Goal: Task Accomplishment & Management: Complete application form

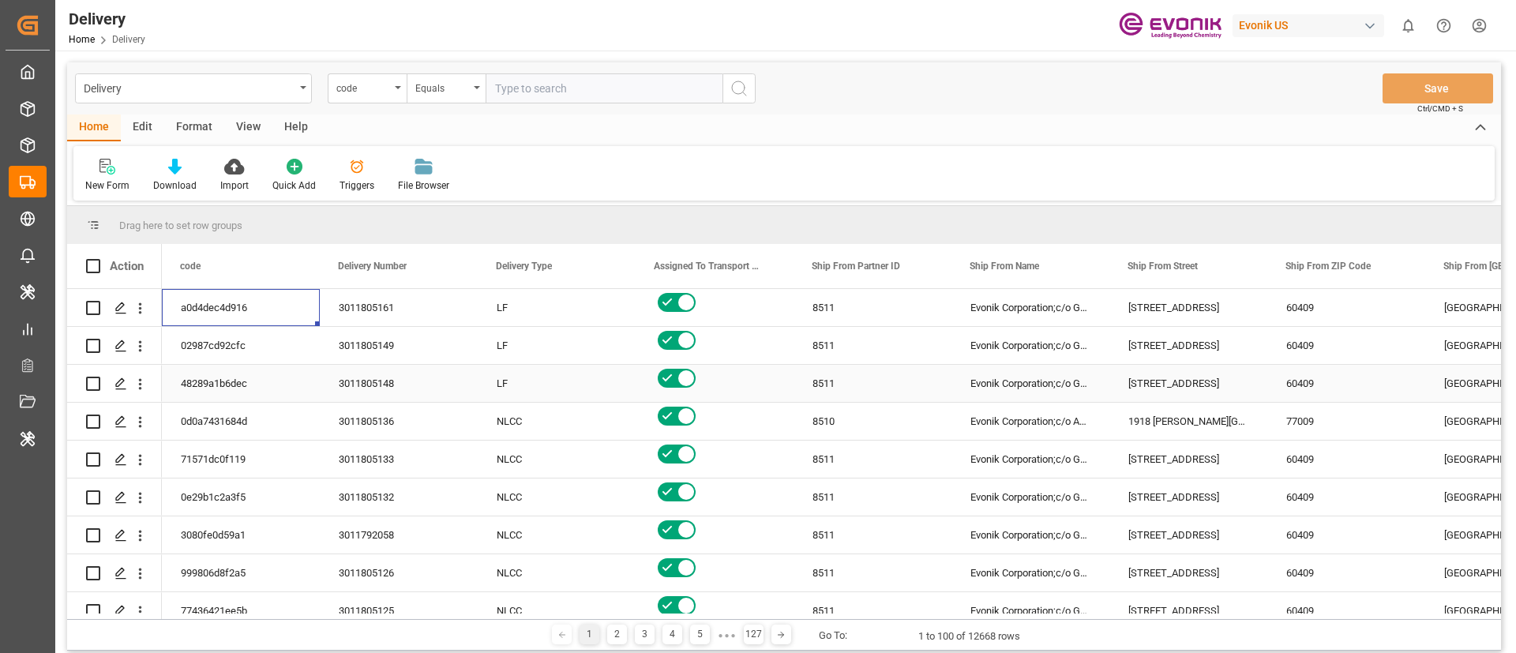
scroll to position [0, 1]
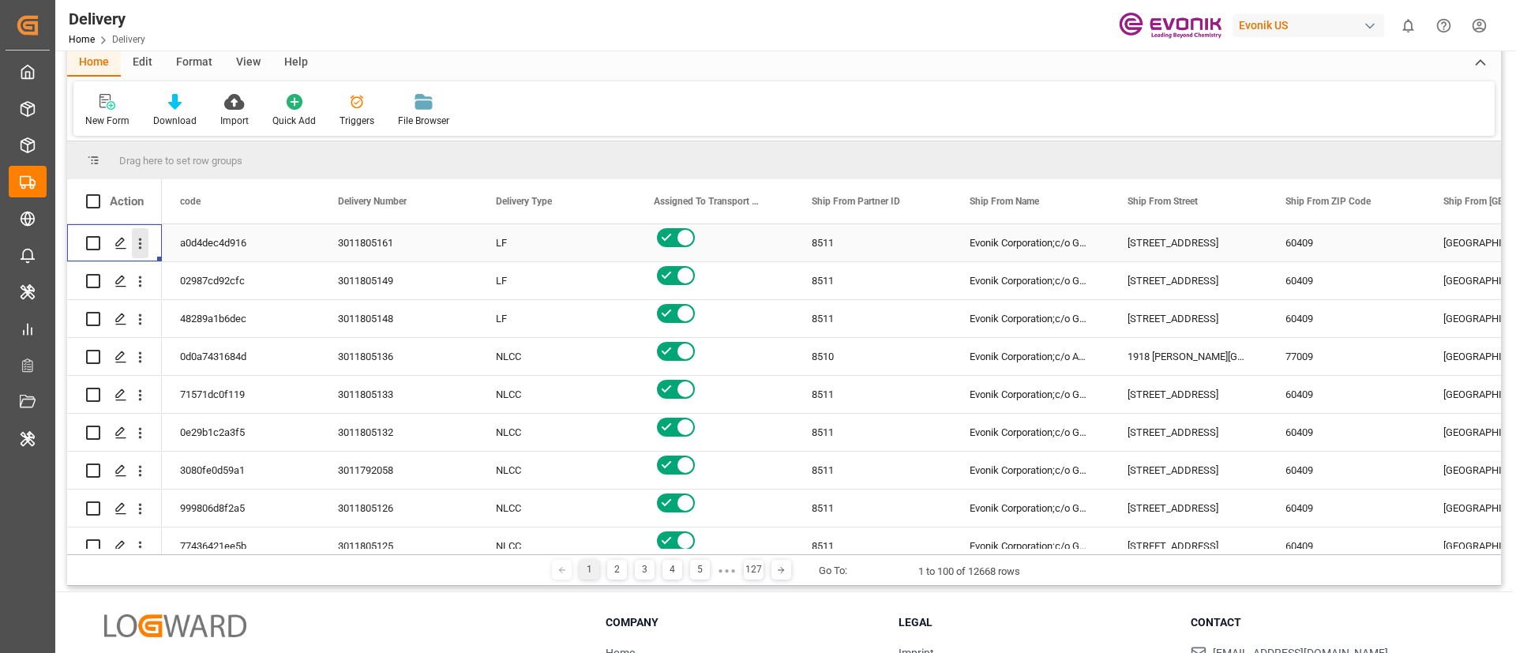
click at [132, 250] on icon "open menu" at bounding box center [140, 243] width 17 height 17
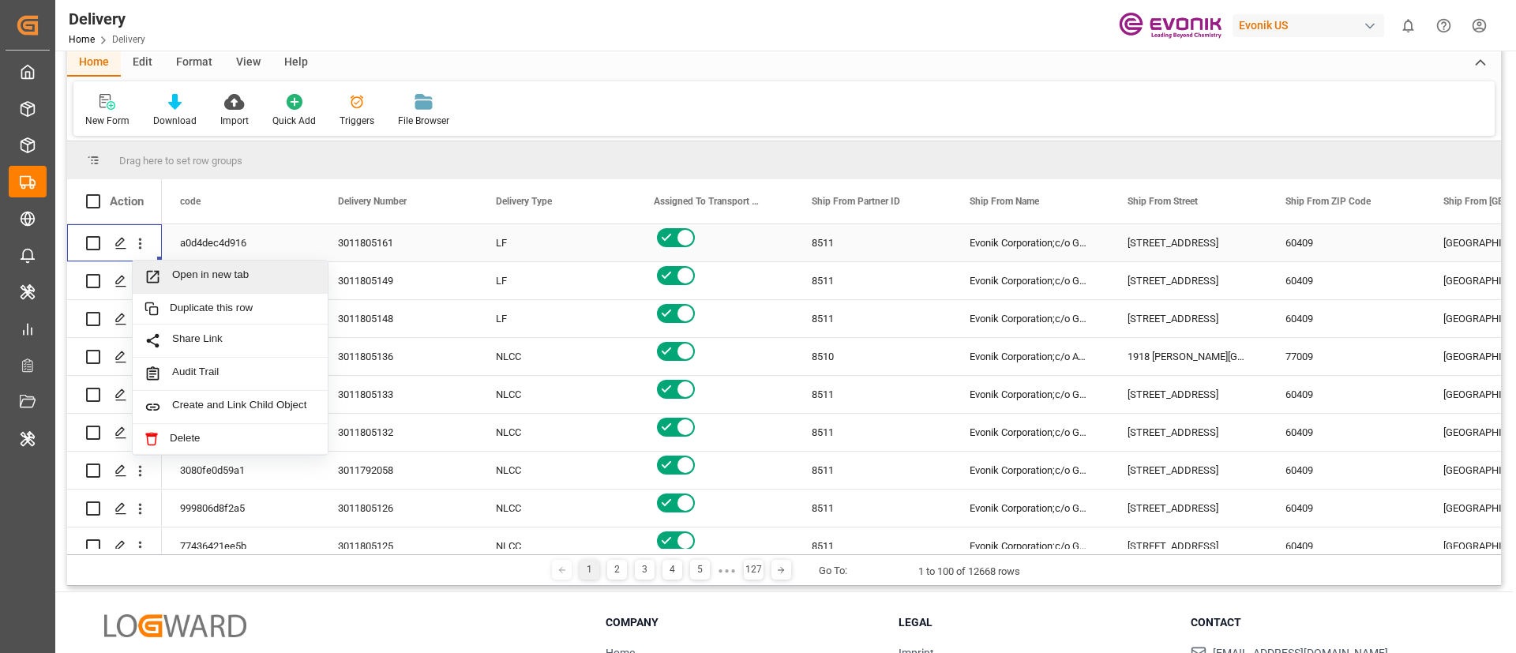
click at [217, 277] on span "Open in new tab" at bounding box center [244, 276] width 144 height 17
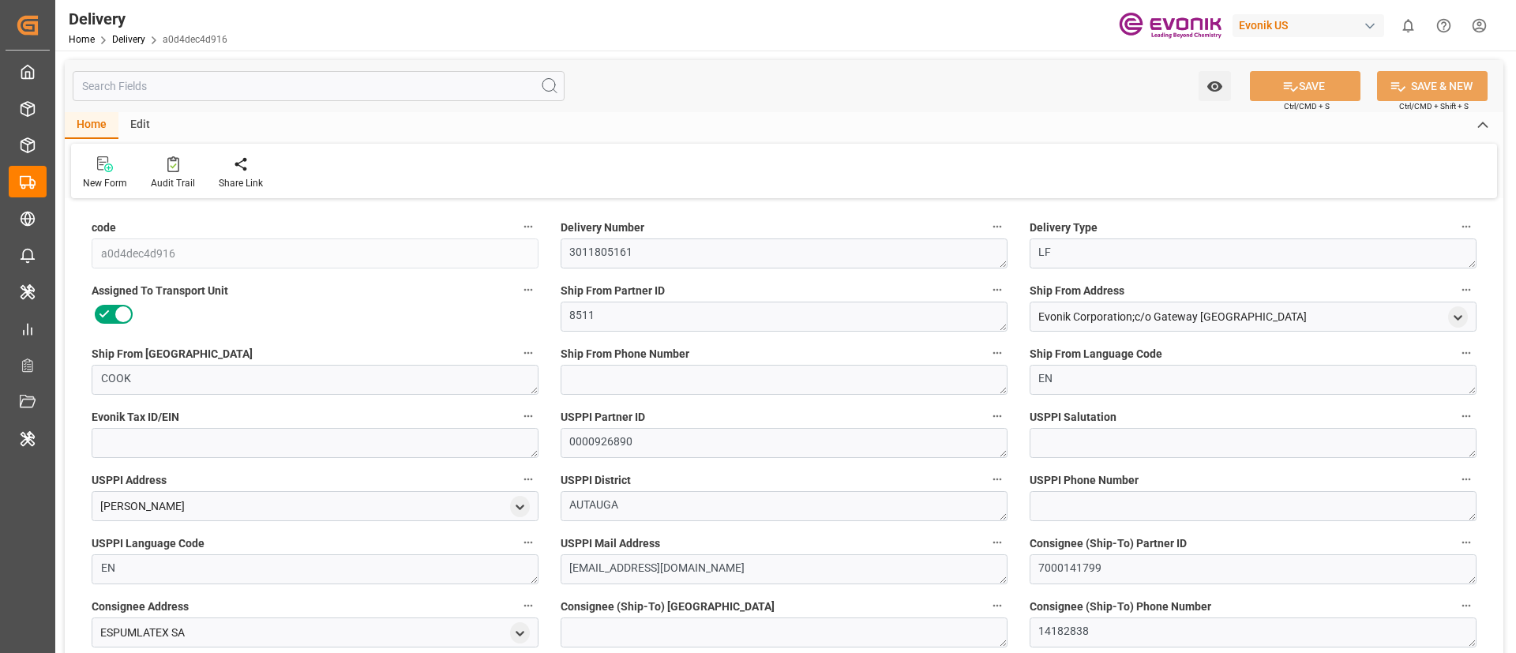
type input "USMIA"
type input "COCTG"
type input "0"
type input "0.3658"
type input "45.36"
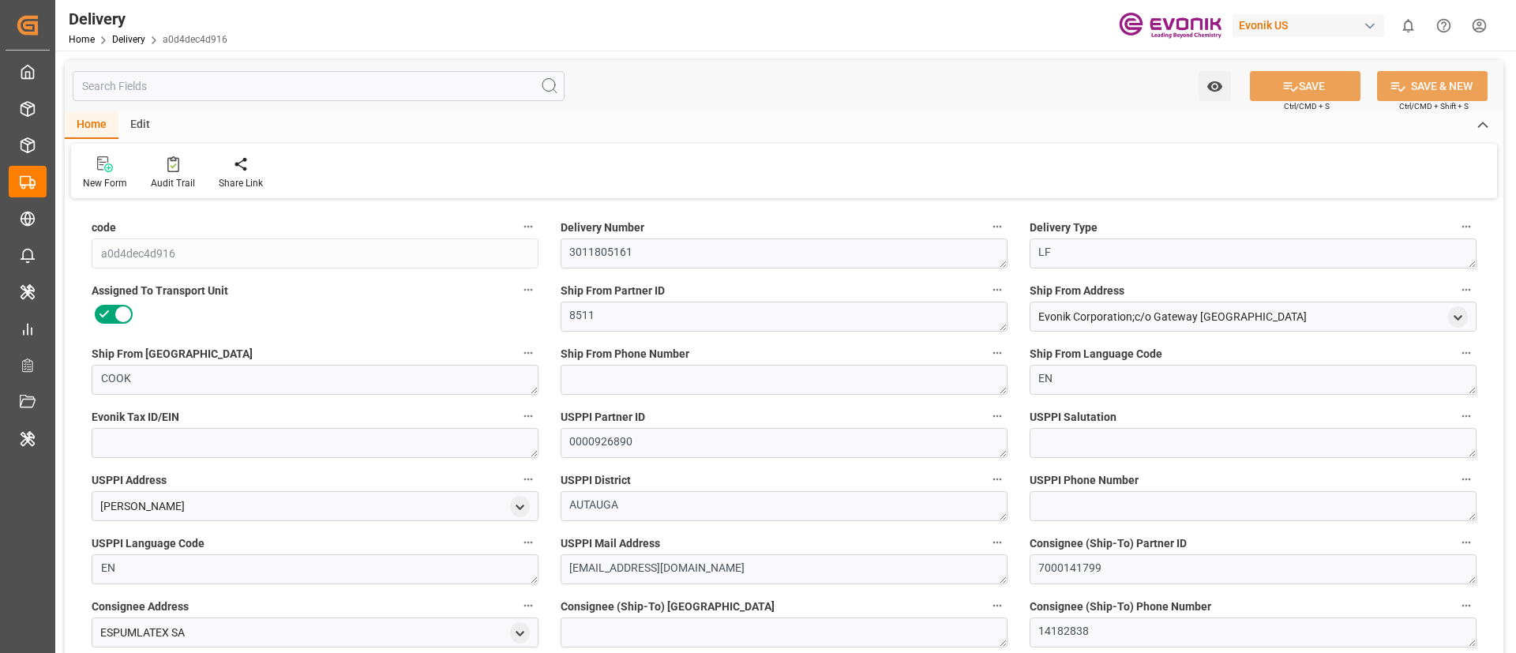
type input "2"
type input "365.806"
type input "45.36"
type input "11-10-2025"
type input "04-09-2025"
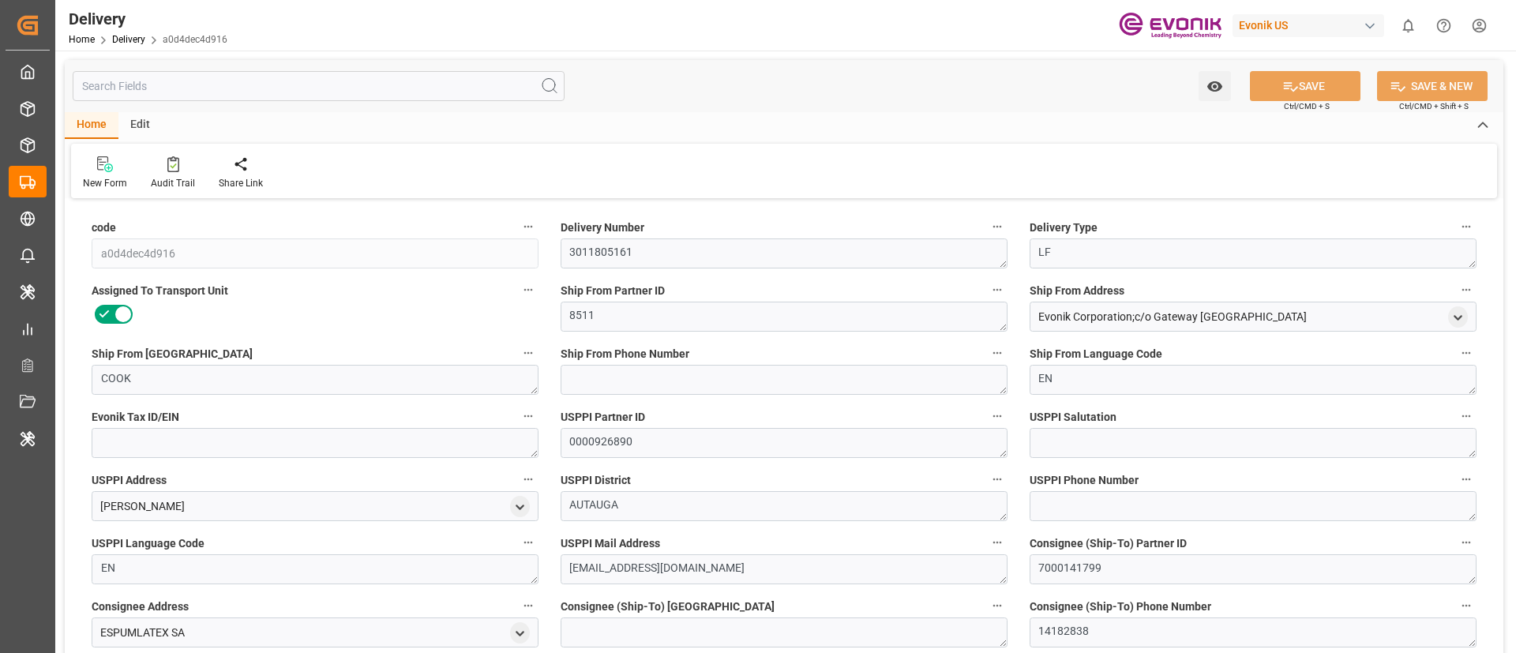
type input "04-09-2025"
type input "02-09-2025 20:50"
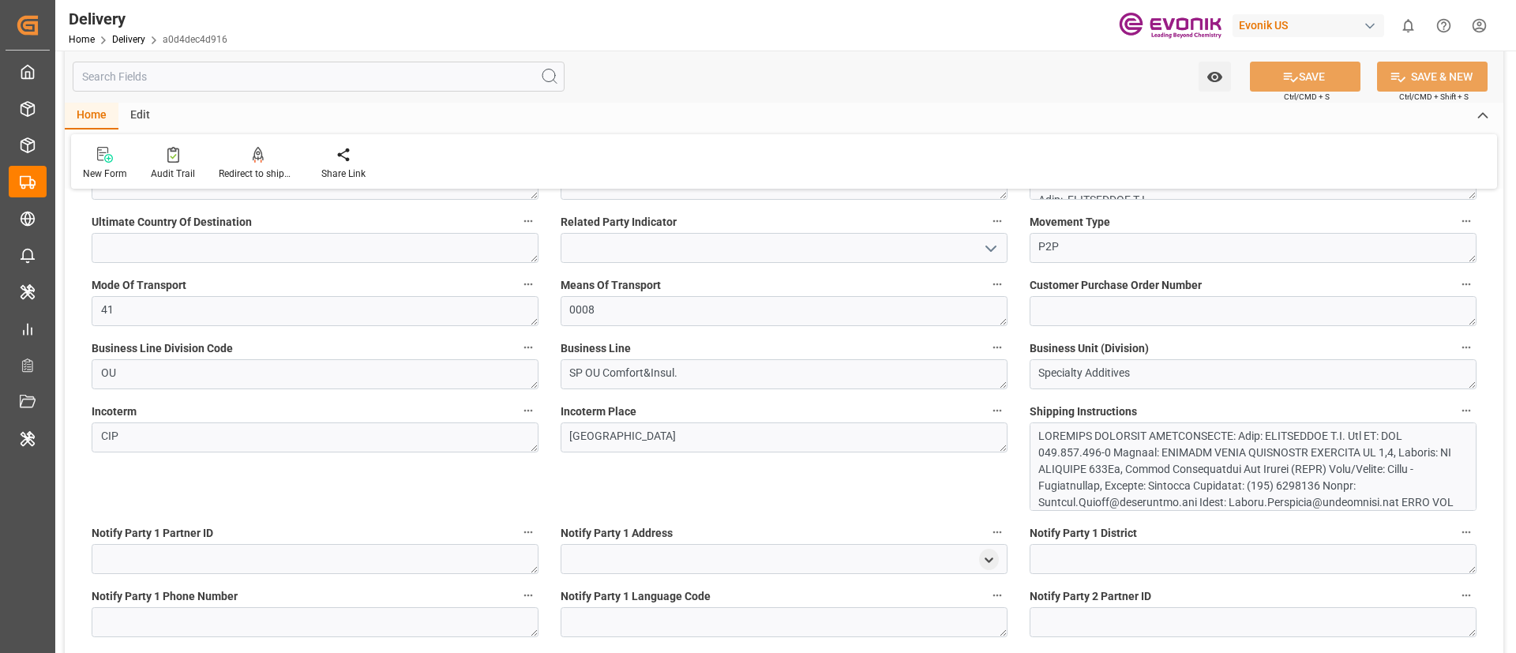
scroll to position [639, 0]
click at [480, 85] on input "text" at bounding box center [319, 77] width 492 height 30
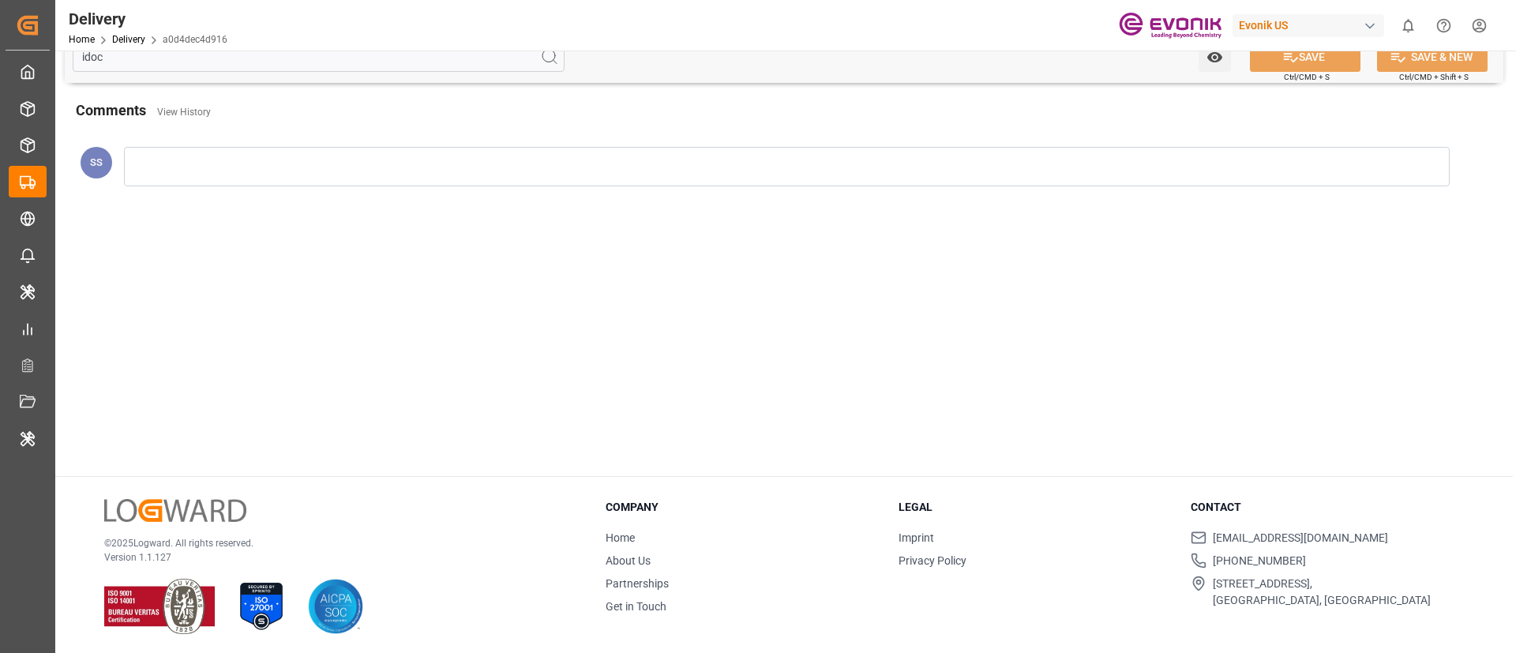
scroll to position [0, 0]
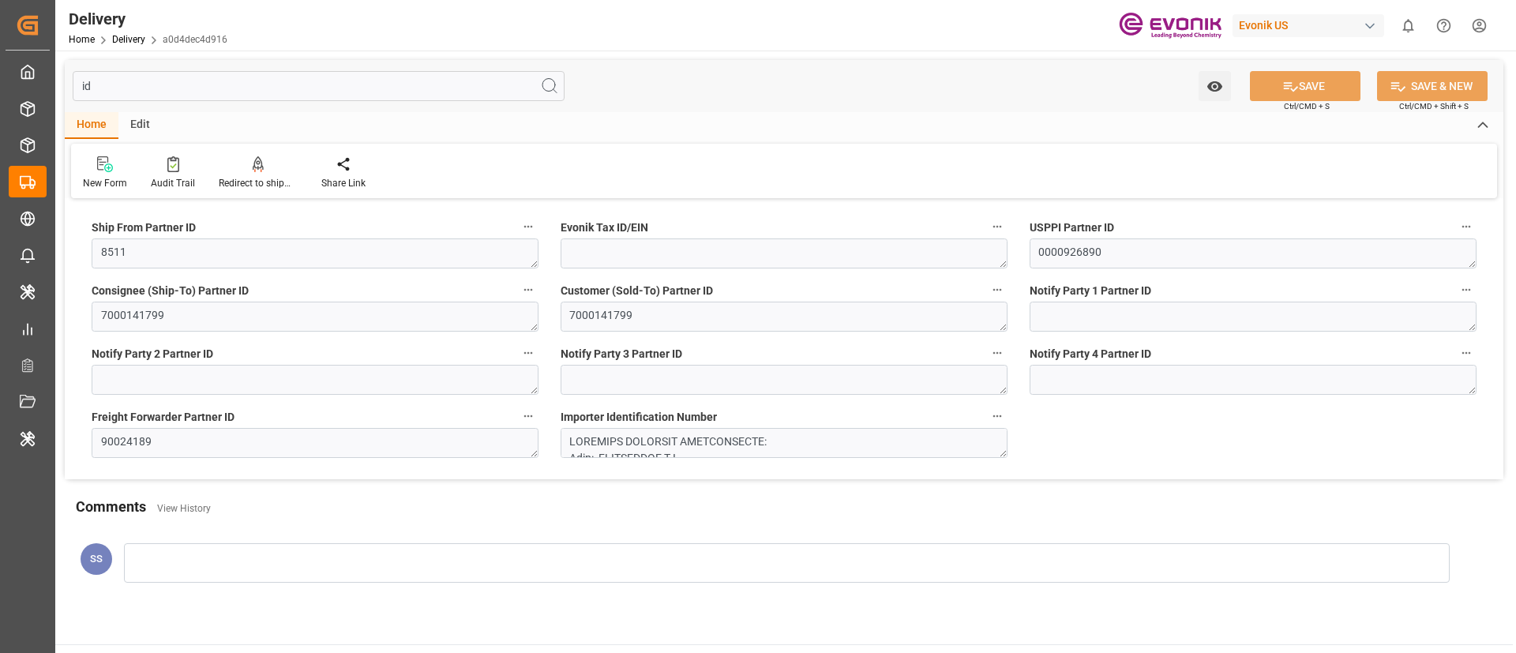
type input "i"
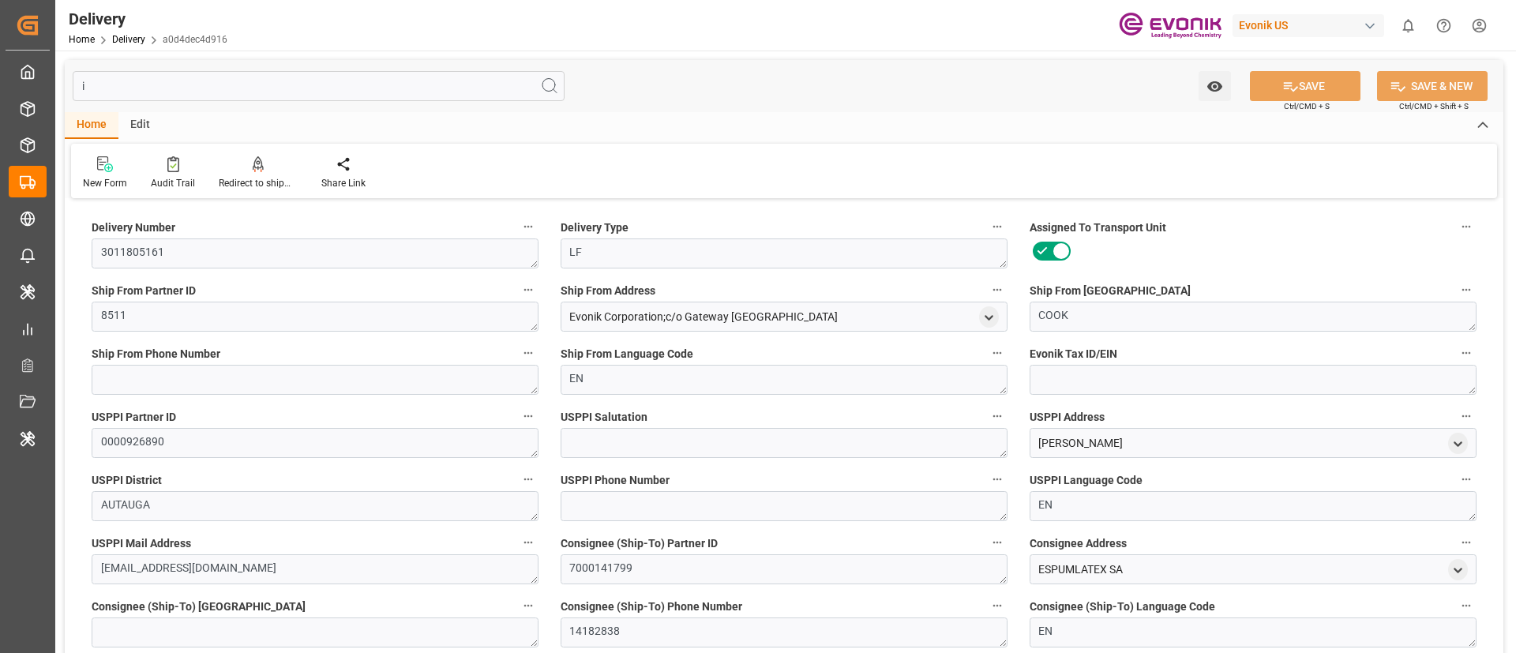
type input "USMIA"
type input "COCTG"
type input "0"
type input "0.3658"
type input "45.36"
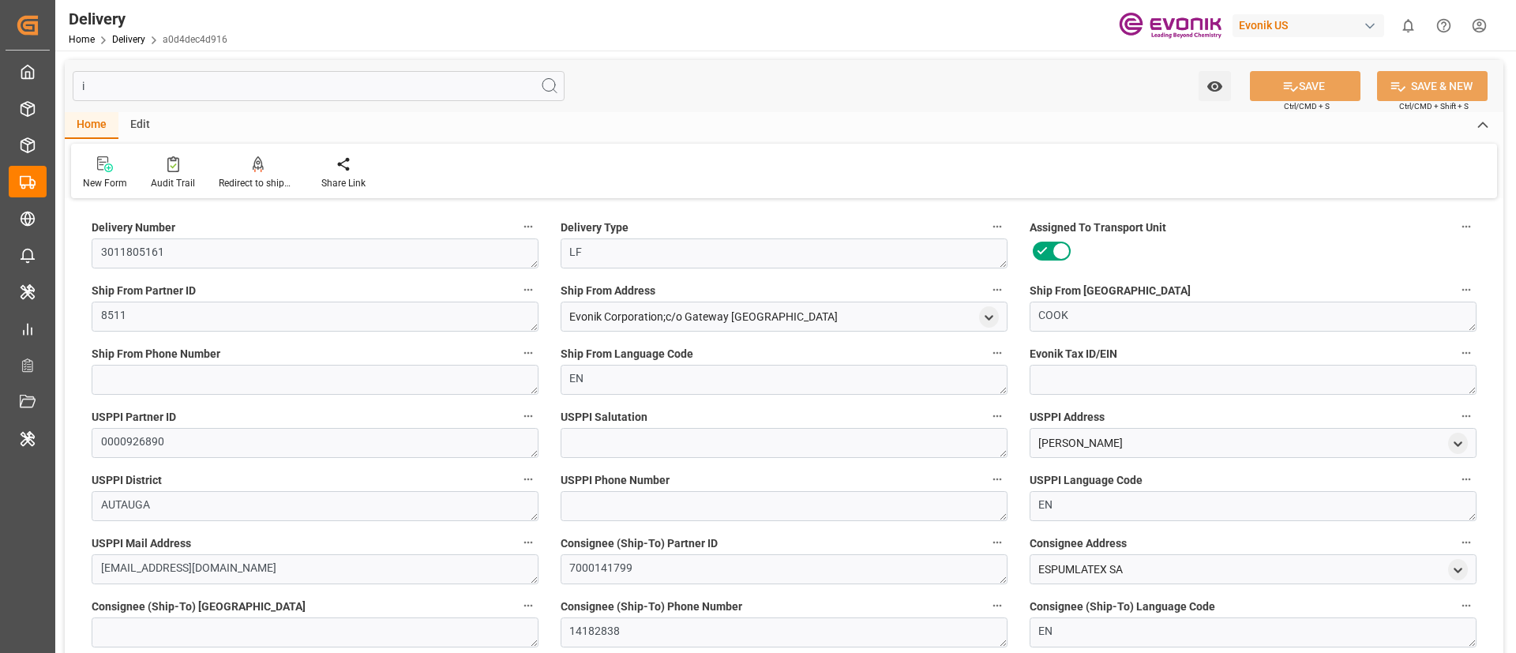
type input "2"
type input "365.806"
type input "45.36"
type input "11-10-2025"
type input "04-09-2025"
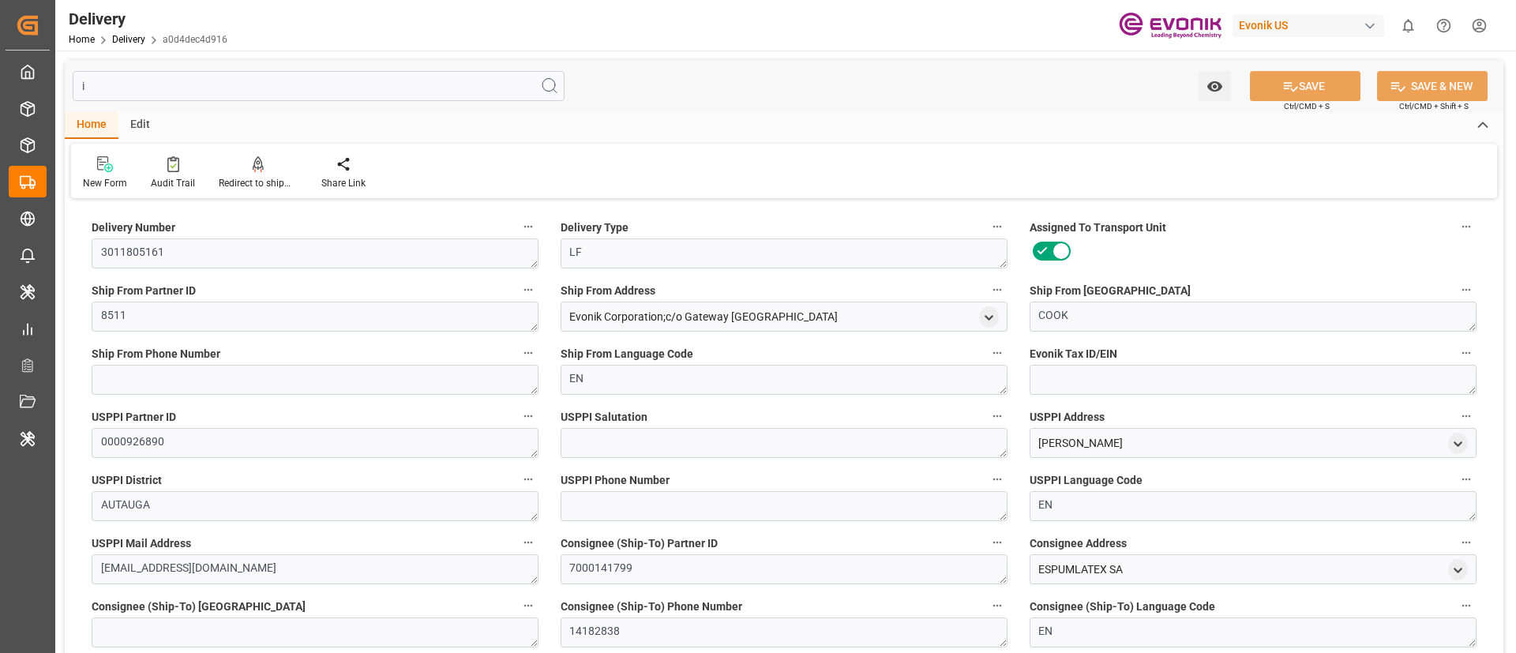
type input "04-09-2025"
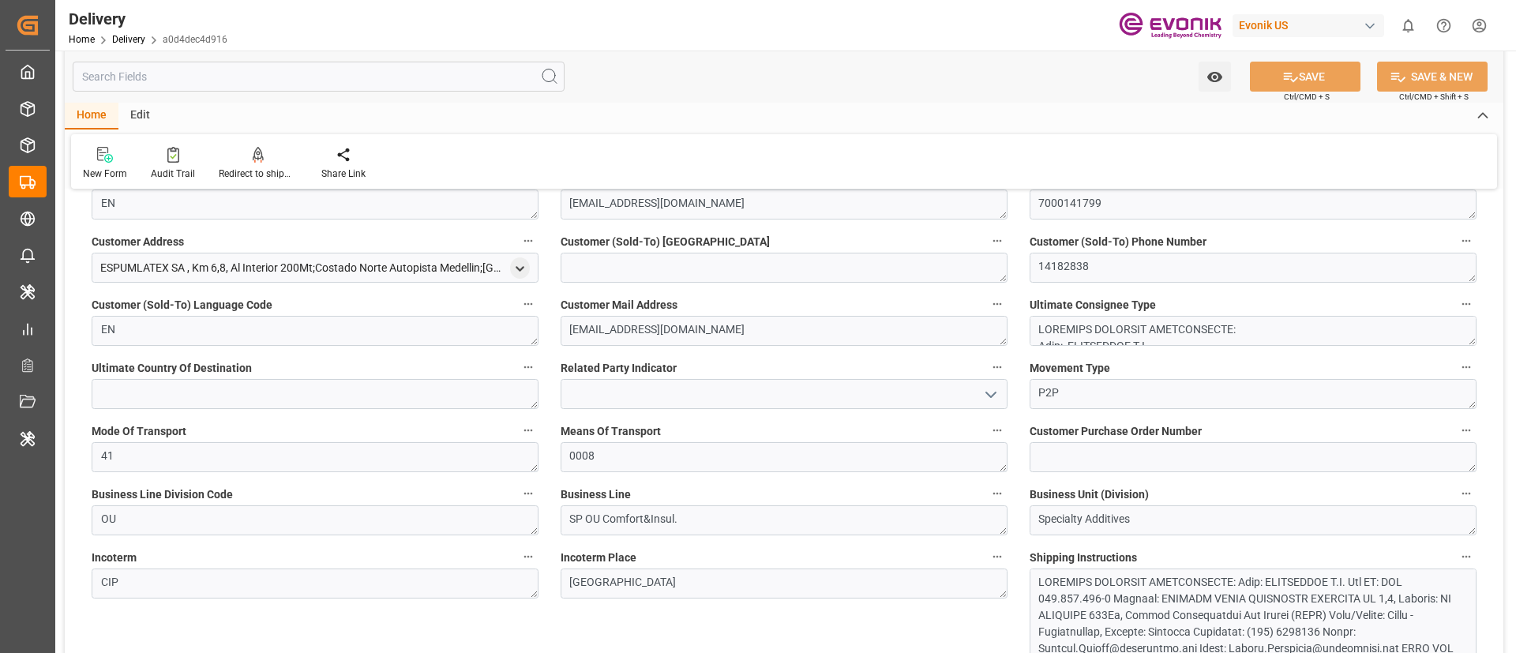
scroll to position [486, 0]
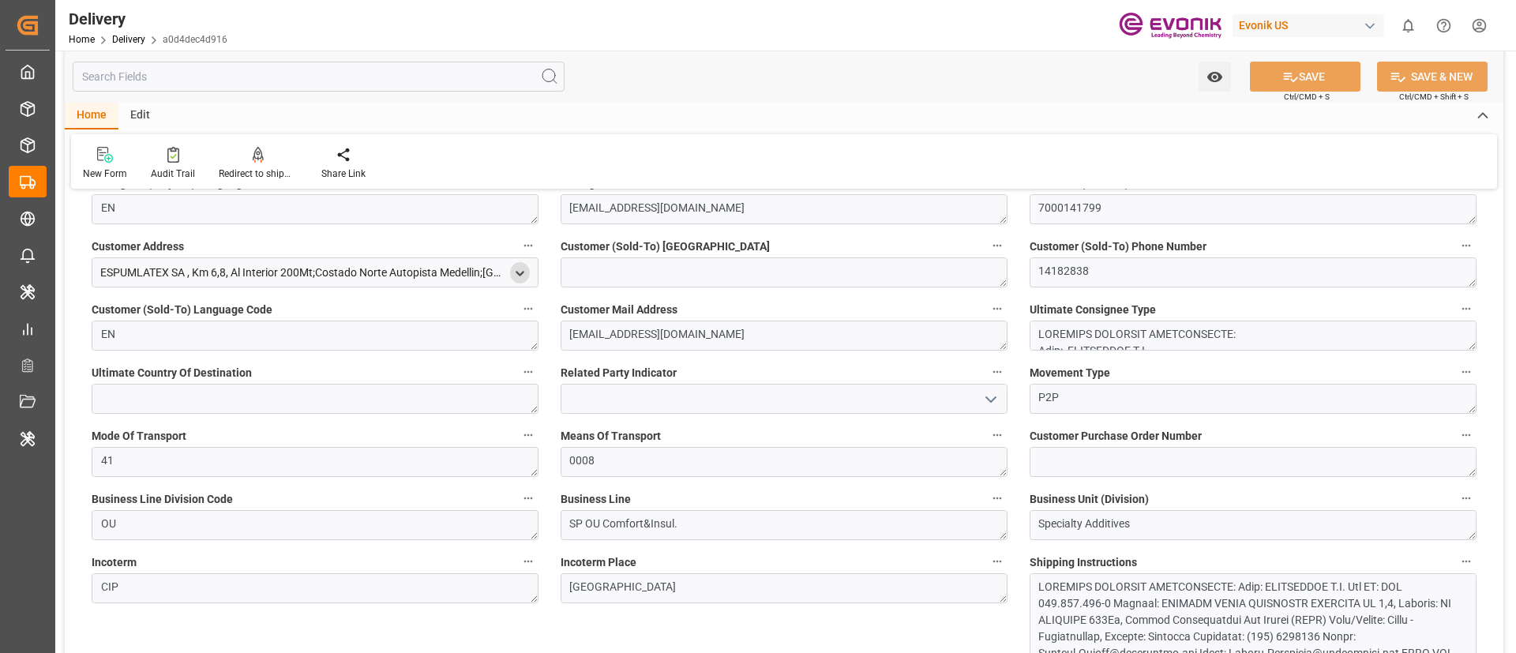
click at [522, 267] on icon "open menu" at bounding box center [519, 273] width 13 height 13
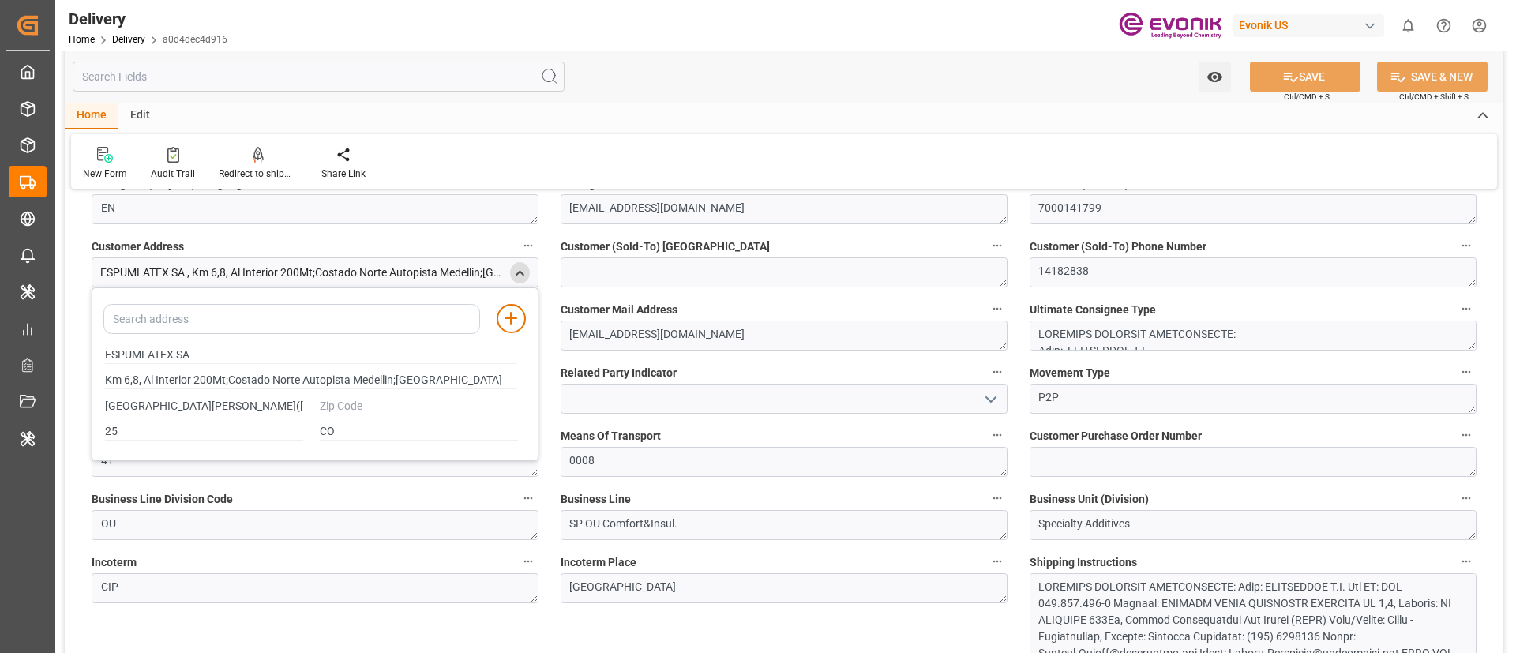
click at [550, 234] on div "Customer (Sold-To) District" at bounding box center [784, 261] width 469 height 63
click at [545, 244] on div "Customer Address ESPUMLATEX SA , Km 6,8, Al Interior 200Mt;Costado Norte Autopi…" at bounding box center [315, 261] width 469 height 63
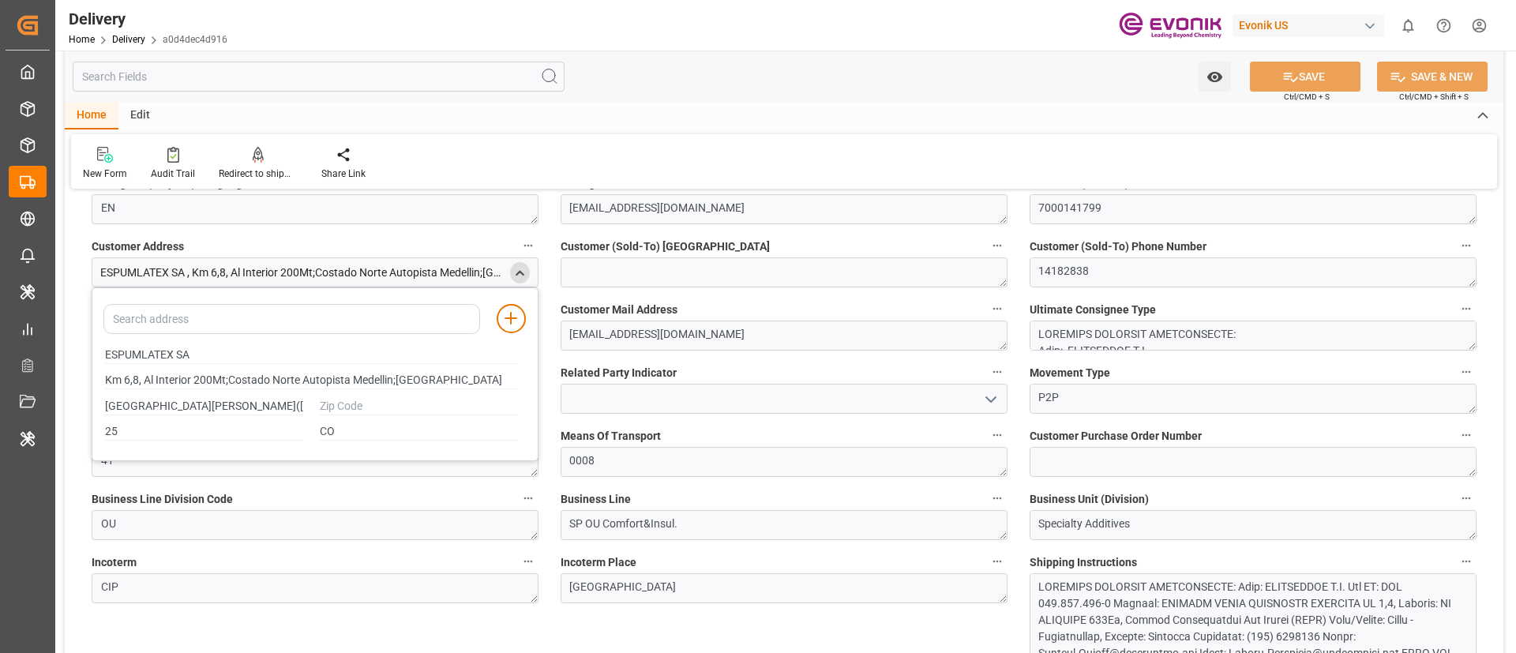
click at [550, 262] on div "Customer (Sold-To) District" at bounding box center [784, 261] width 469 height 63
click at [599, 329] on textarea "mcervo@quelaris.com" at bounding box center [784, 336] width 447 height 30
click at [550, 321] on div "Customer Mail Address mcervo@quelaris.com" at bounding box center [784, 324] width 469 height 63
click at [467, 446] on div "Add address to address book ESPUMLATEX SA Km 6,8, Al Interior 200Mt;Costado Nor…" at bounding box center [315, 374] width 447 height 174
click at [526, 265] on div "close menu" at bounding box center [520, 272] width 20 height 21
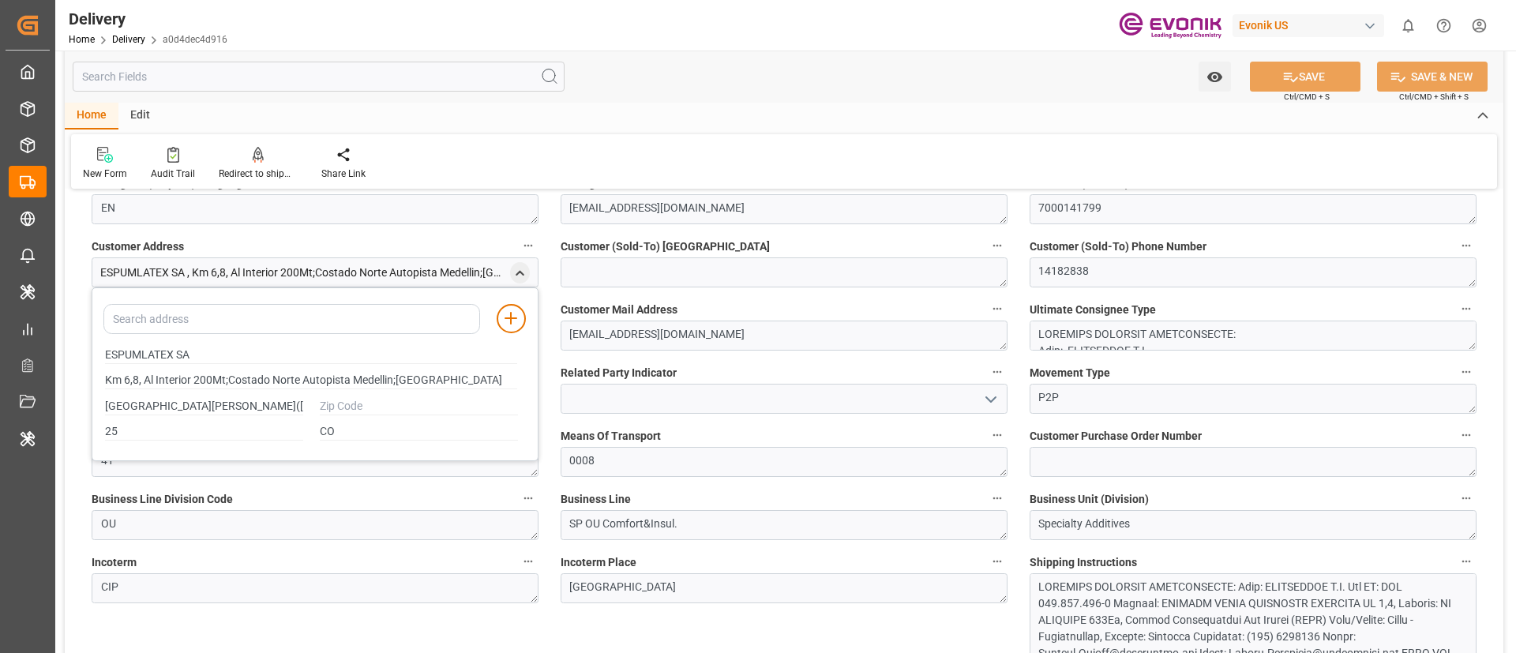
click at [527, 250] on icon "button" at bounding box center [528, 245] width 13 height 13
click at [461, 228] on div at bounding box center [758, 326] width 1516 height 653
click at [516, 276] on icon "close menu" at bounding box center [519, 273] width 13 height 13
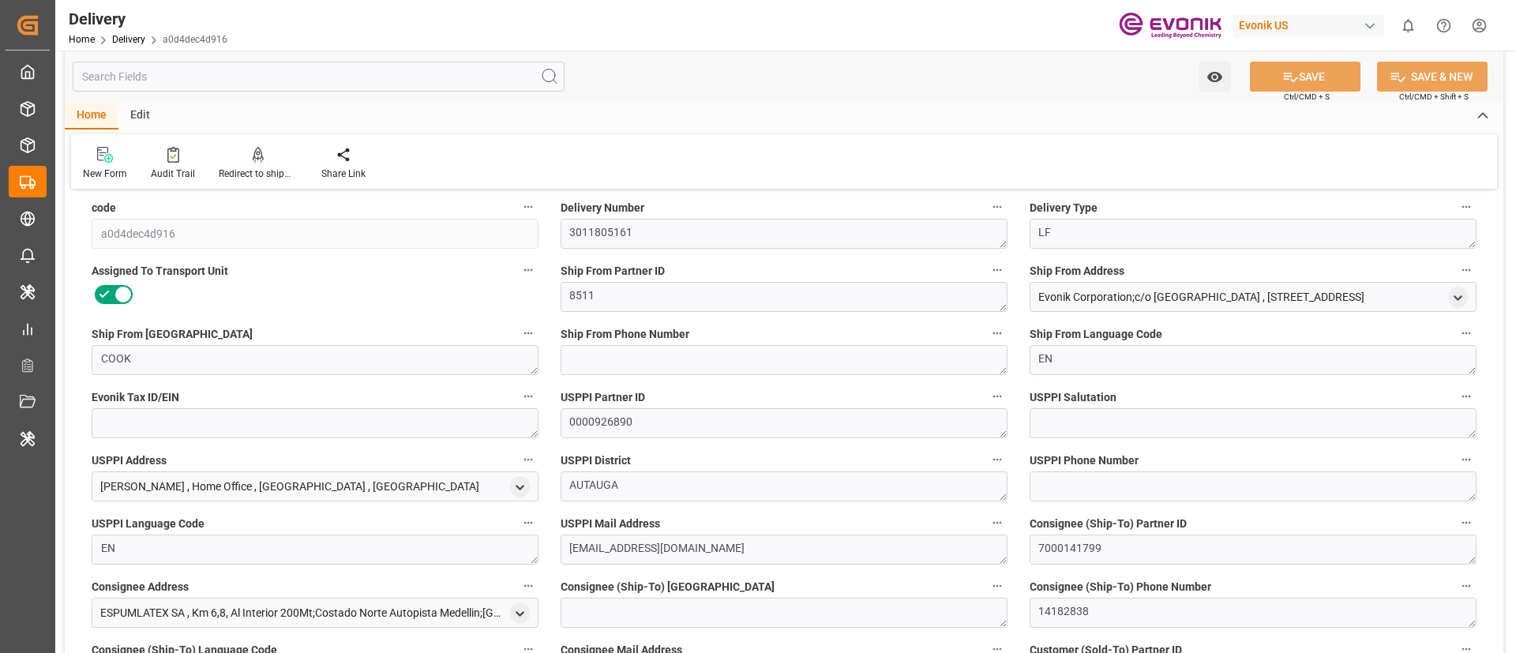
scroll to position [0, 0]
